Goal: Information Seeking & Learning: Learn about a topic

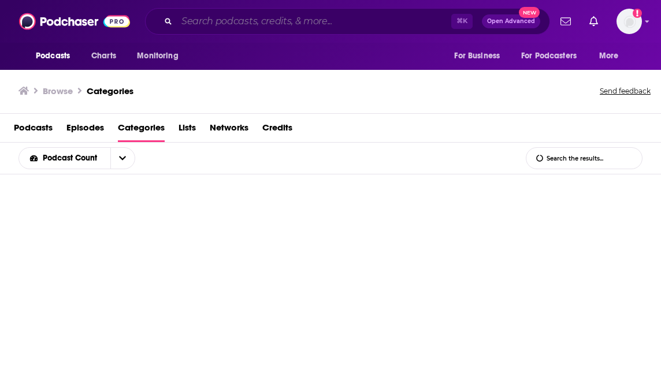
click at [266, 21] on input "Search podcasts, credits, & more..." at bounding box center [314, 21] width 274 height 18
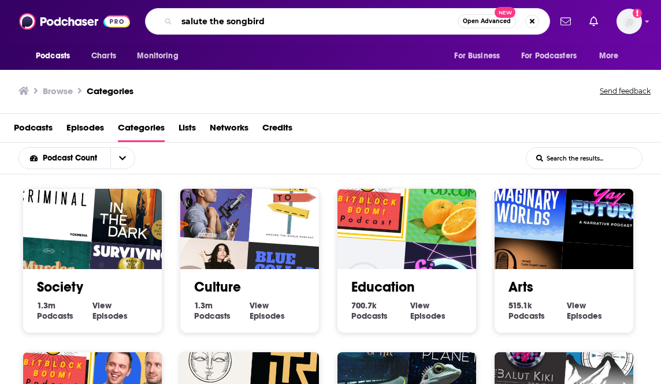
type input "salute the songbird"
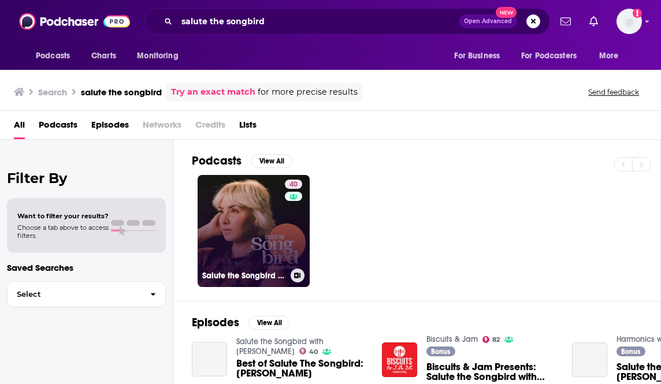
click at [258, 232] on link "40 Salute the Songbird with [PERSON_NAME]" at bounding box center [254, 231] width 112 height 112
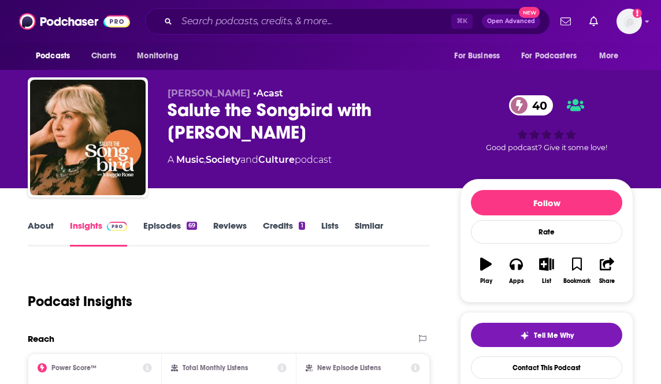
scroll to position [50, 0]
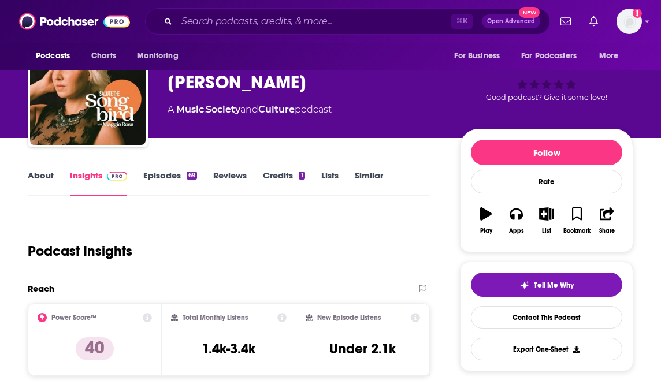
click at [177, 180] on link "Episodes 69" at bounding box center [170, 183] width 54 height 27
